Goal: Find specific page/section: Find specific page/section

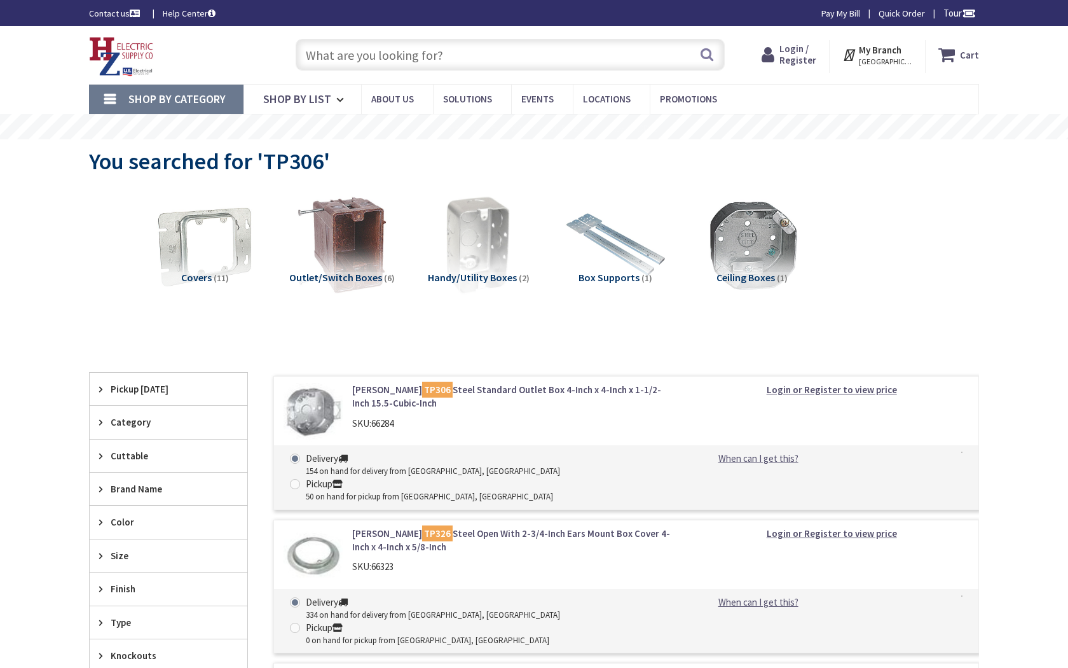
type input "W Fernleaf St, Boise, ID 83713, USA"
